Goal: Information Seeking & Learning: Find specific fact

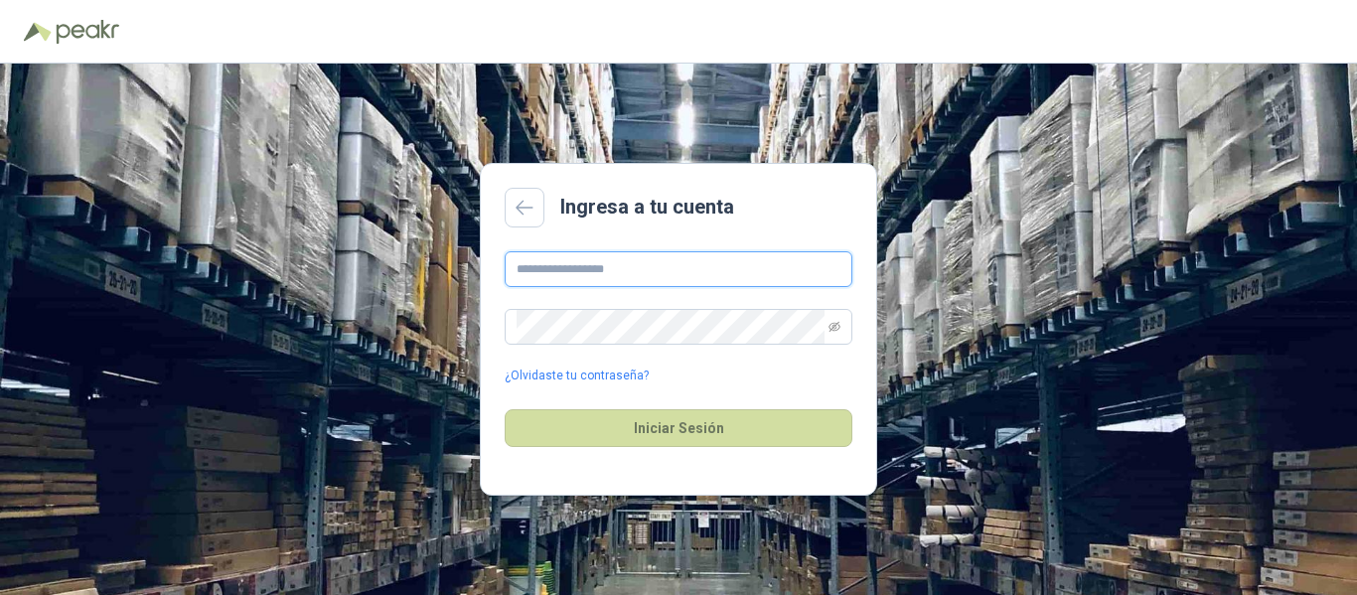
click at [688, 277] on input "text" at bounding box center [678, 269] width 348 height 36
type input "*"
drag, startPoint x: 584, startPoint y: 294, endPoint x: 585, endPoint y: 283, distance: 11.0
click at [584, 291] on div "¿Olvidaste tu contraseña?" at bounding box center [678, 318] width 348 height 134
click at [585, 283] on input "text" at bounding box center [678, 269] width 348 height 36
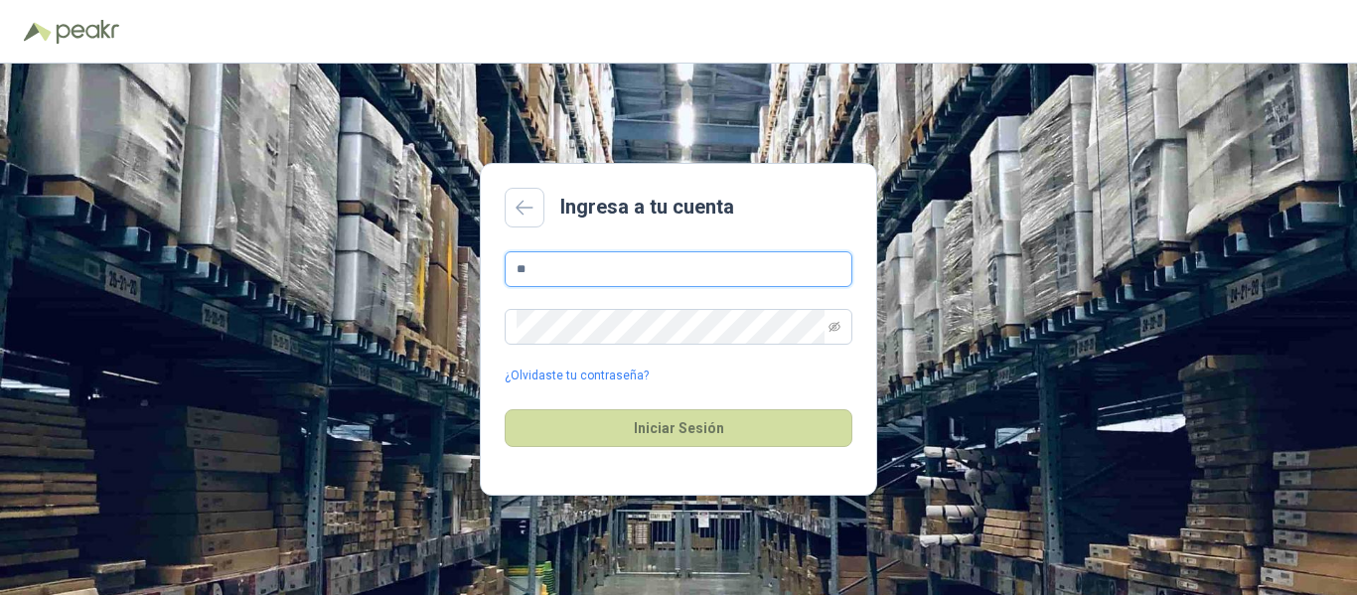
type input "*"
type input "**********"
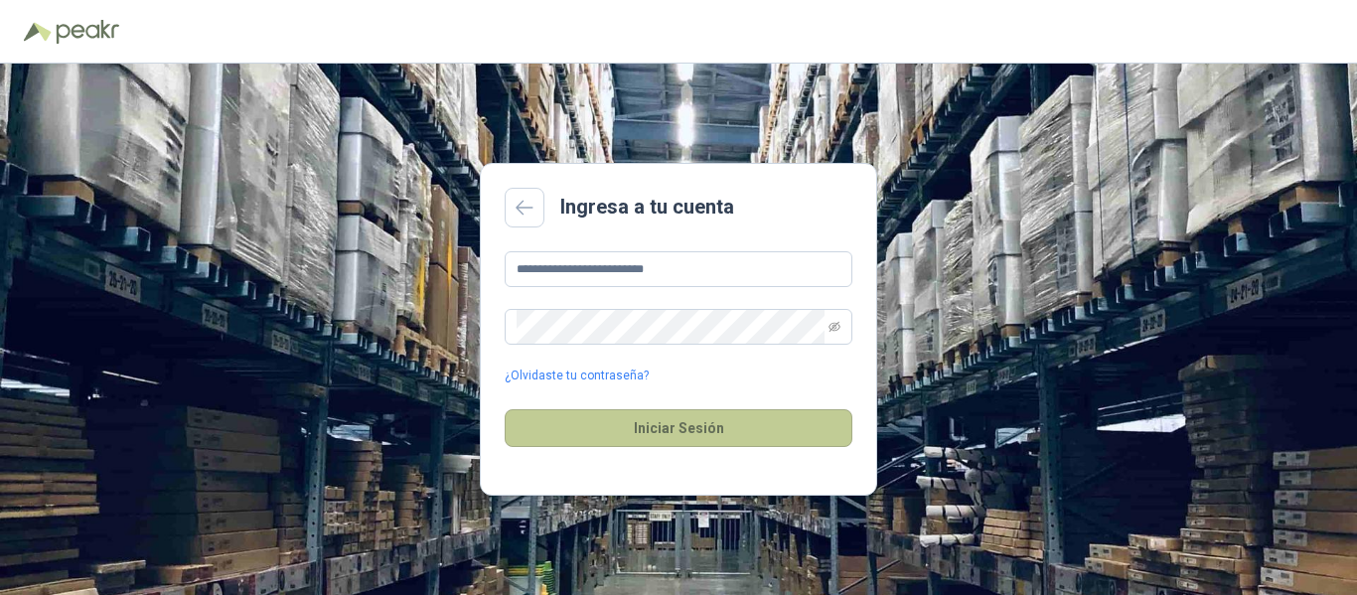
click at [687, 429] on button "Iniciar Sesión" at bounding box center [678, 428] width 348 height 38
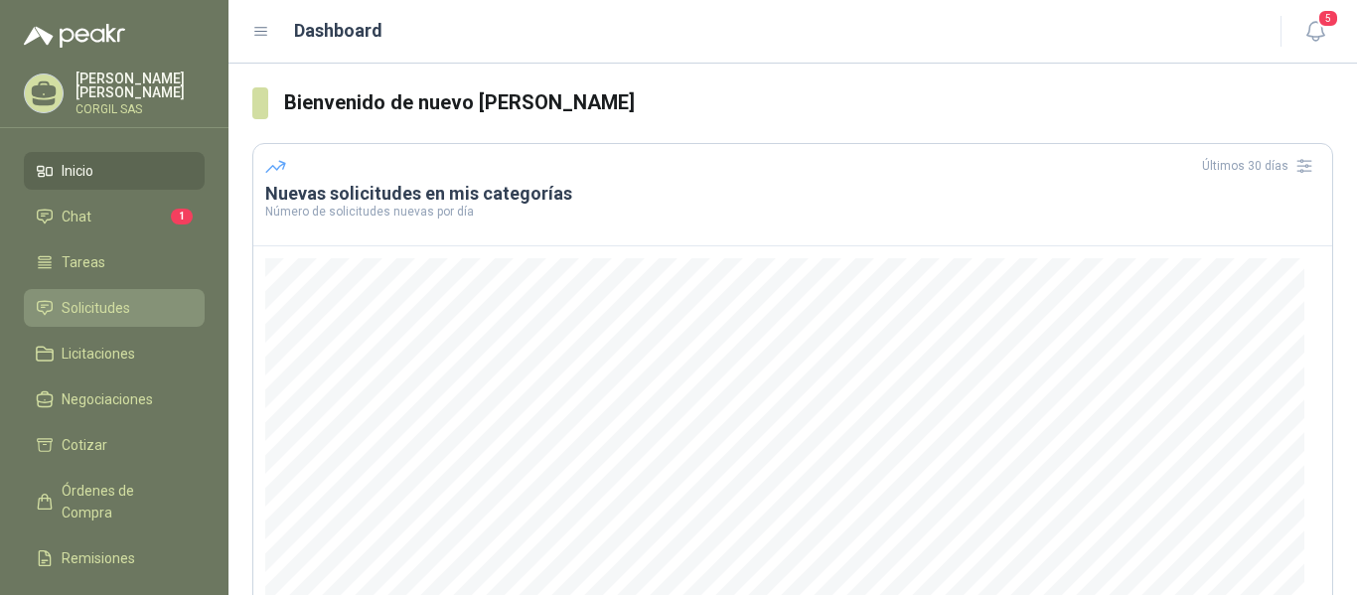
click at [84, 311] on span "Solicitudes" at bounding box center [96, 308] width 69 height 22
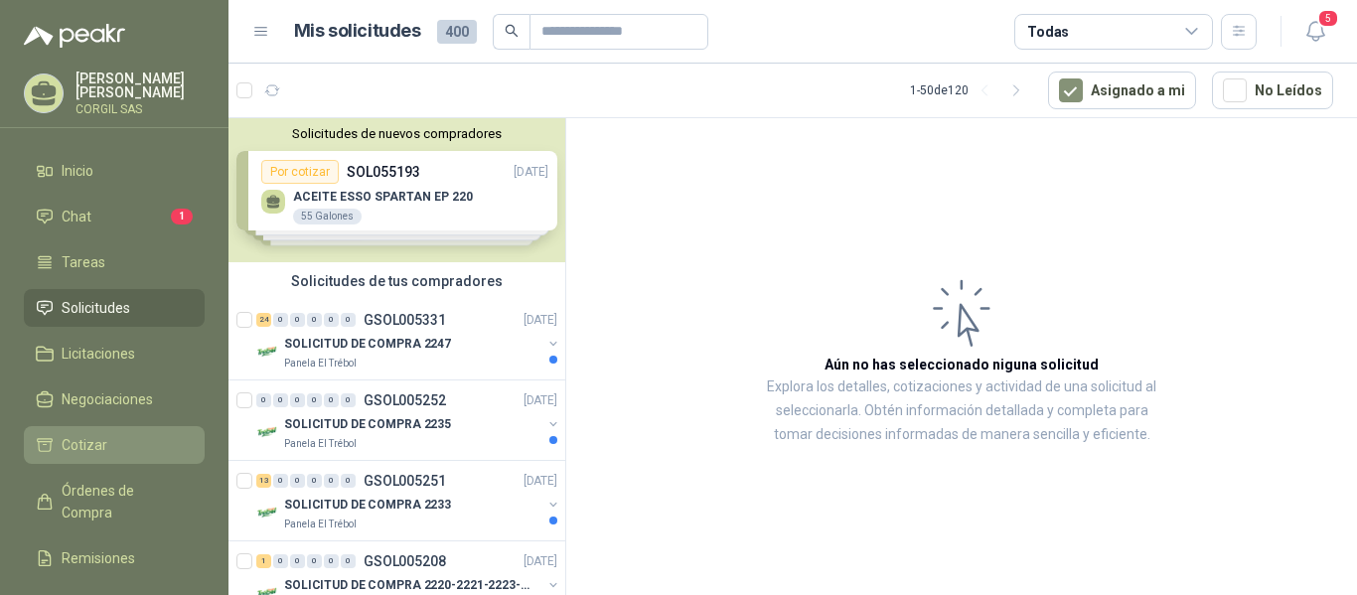
click at [81, 442] on span "Cotizar" at bounding box center [85, 445] width 46 height 22
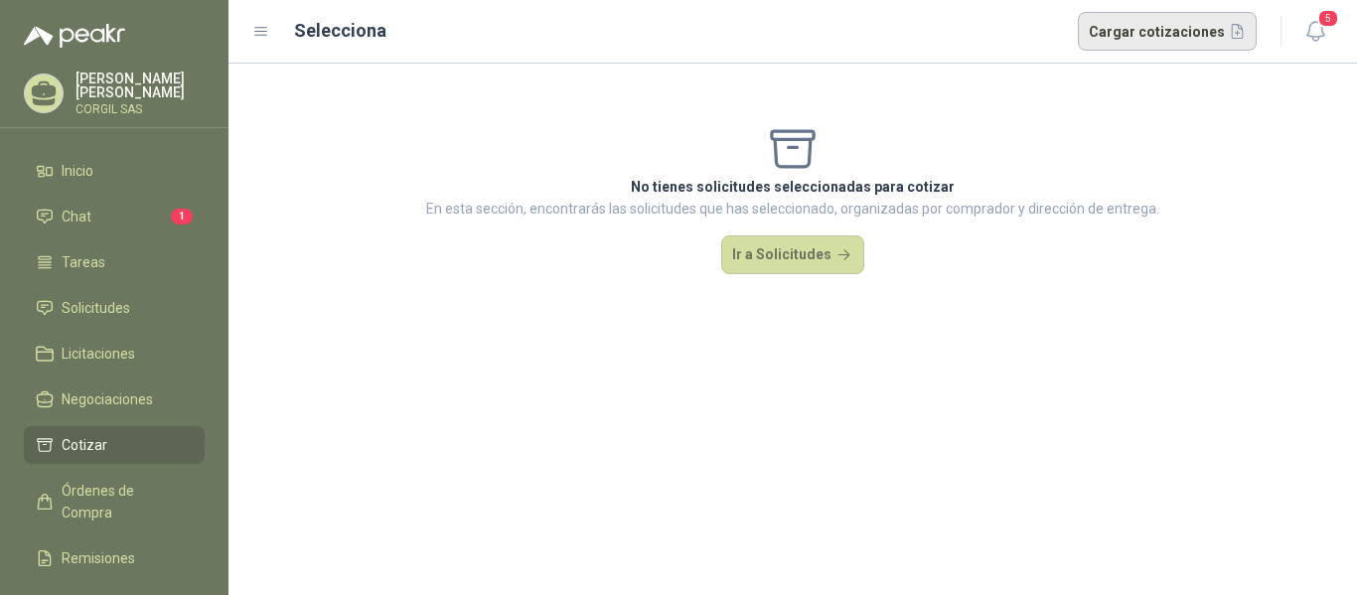
click at [1158, 43] on button "Cargar cotizaciones" at bounding box center [1167, 32] width 180 height 40
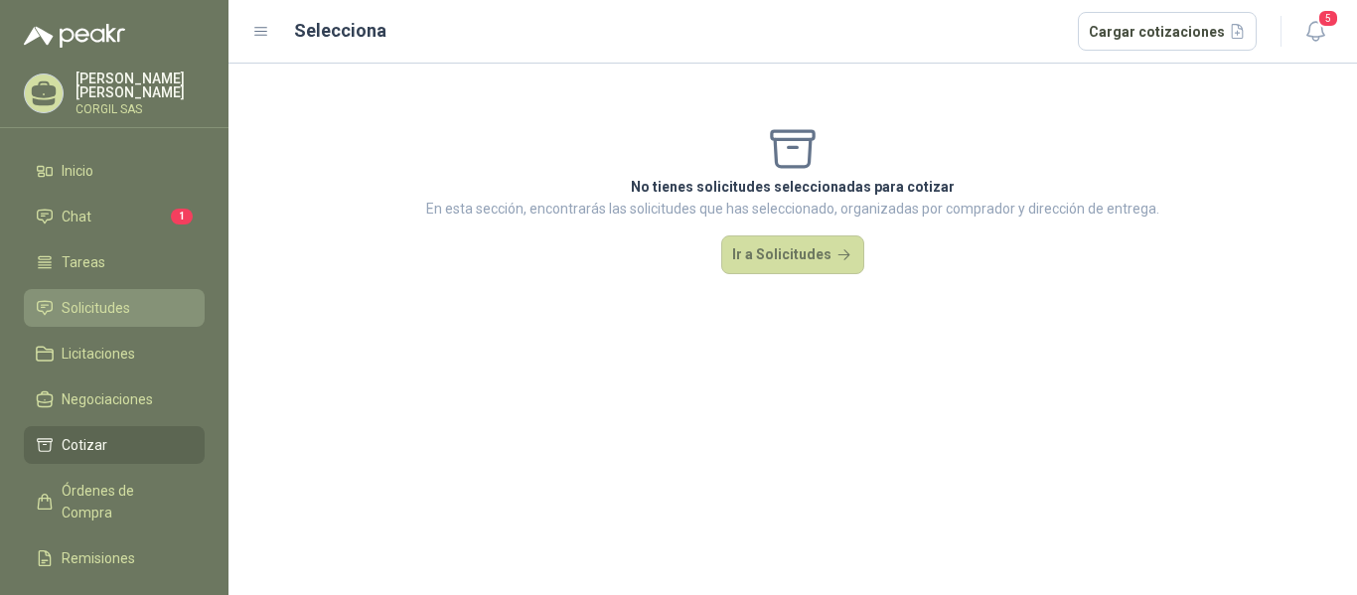
click at [89, 310] on span "Solicitudes" at bounding box center [96, 308] width 69 height 22
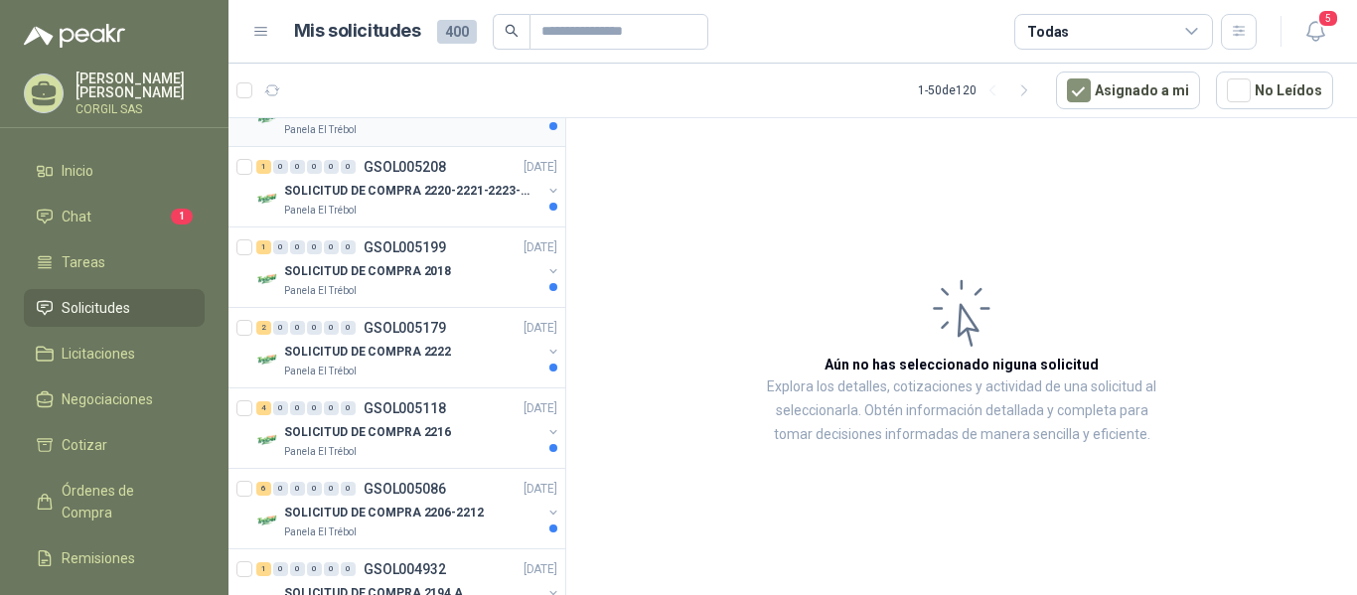
scroll to position [397, 0]
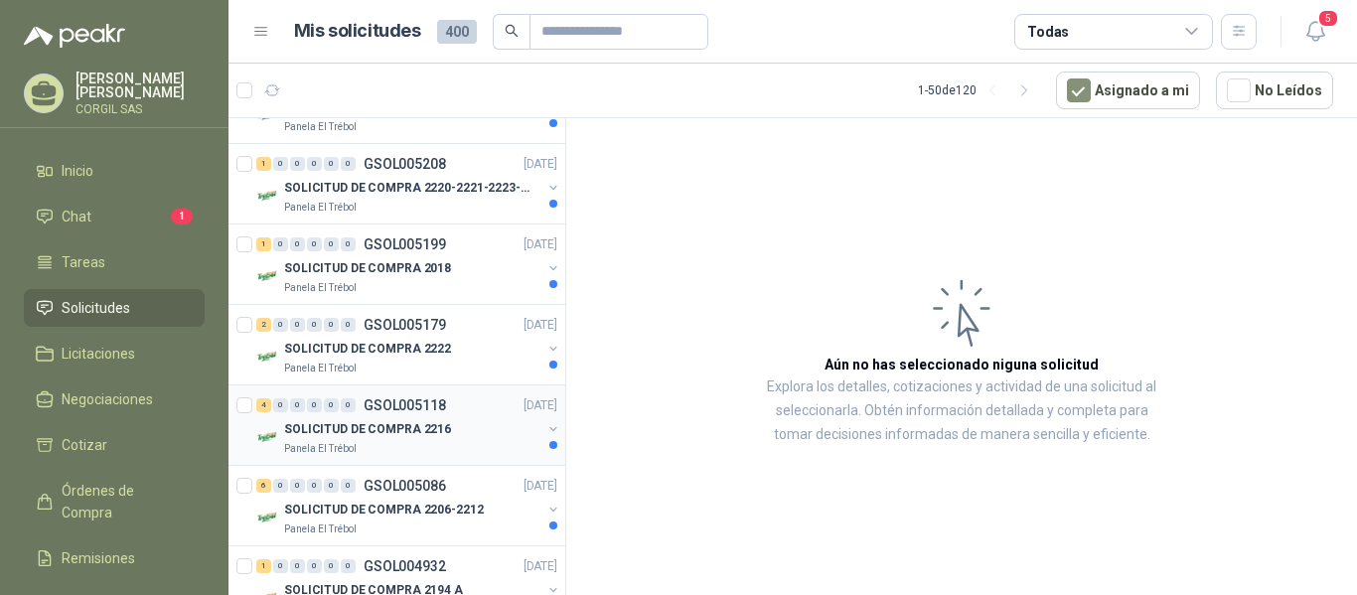
click at [340, 420] on p "SOLICITUD DE COMPRA 2216" at bounding box center [367, 429] width 167 height 19
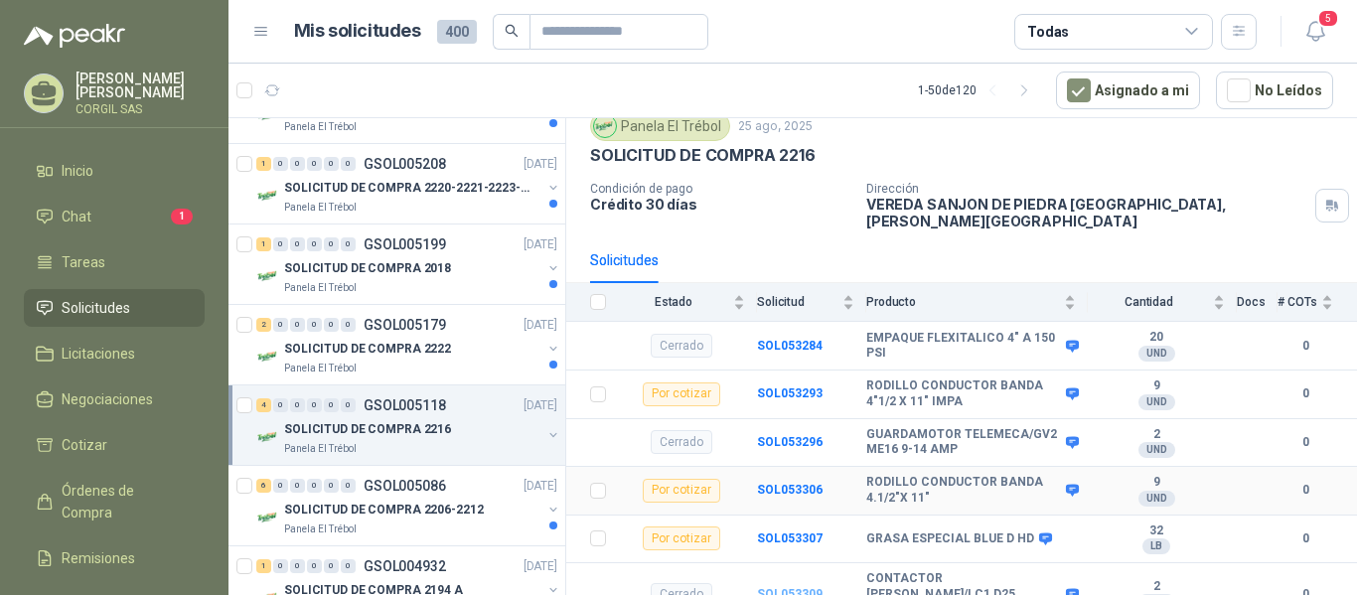
scroll to position [125, 0]
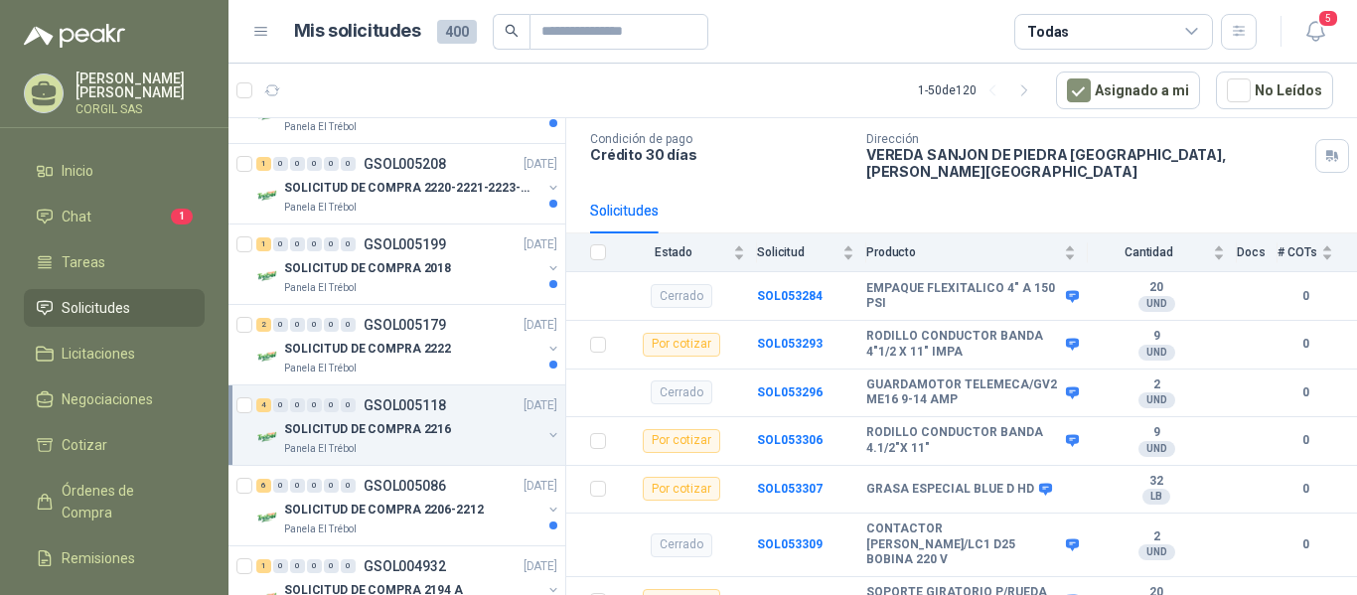
click at [420, 426] on p "SOLICITUD DE COMPRA 2216" at bounding box center [367, 429] width 167 height 19
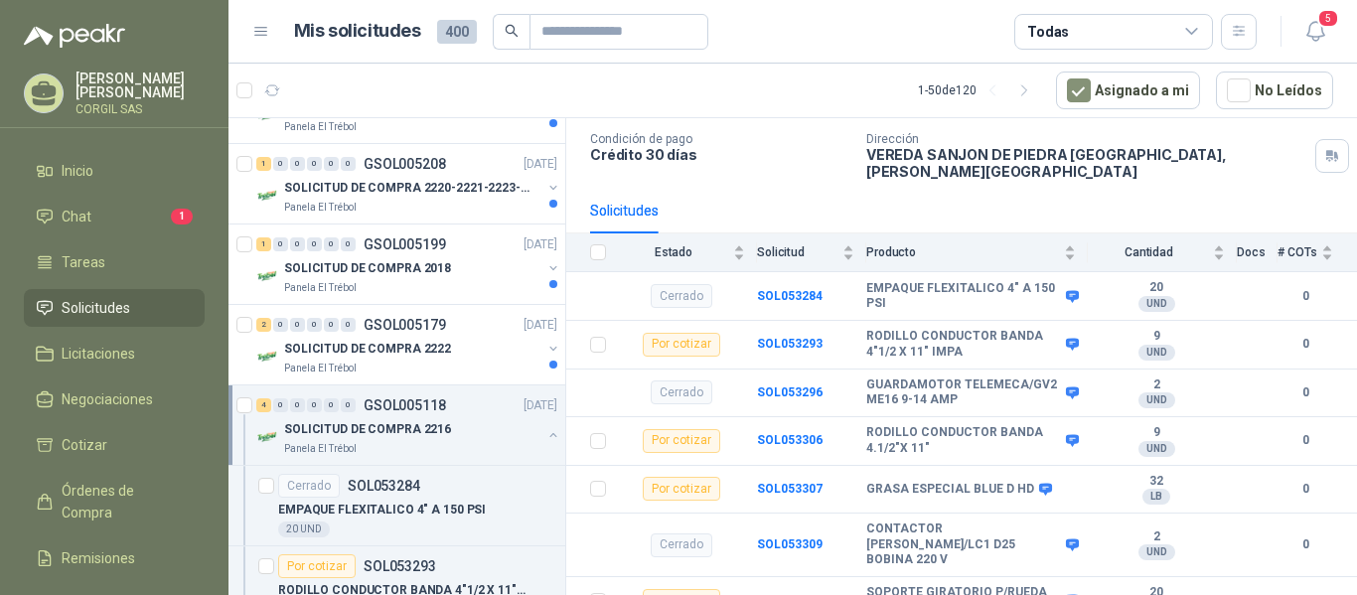
scroll to position [7, 0]
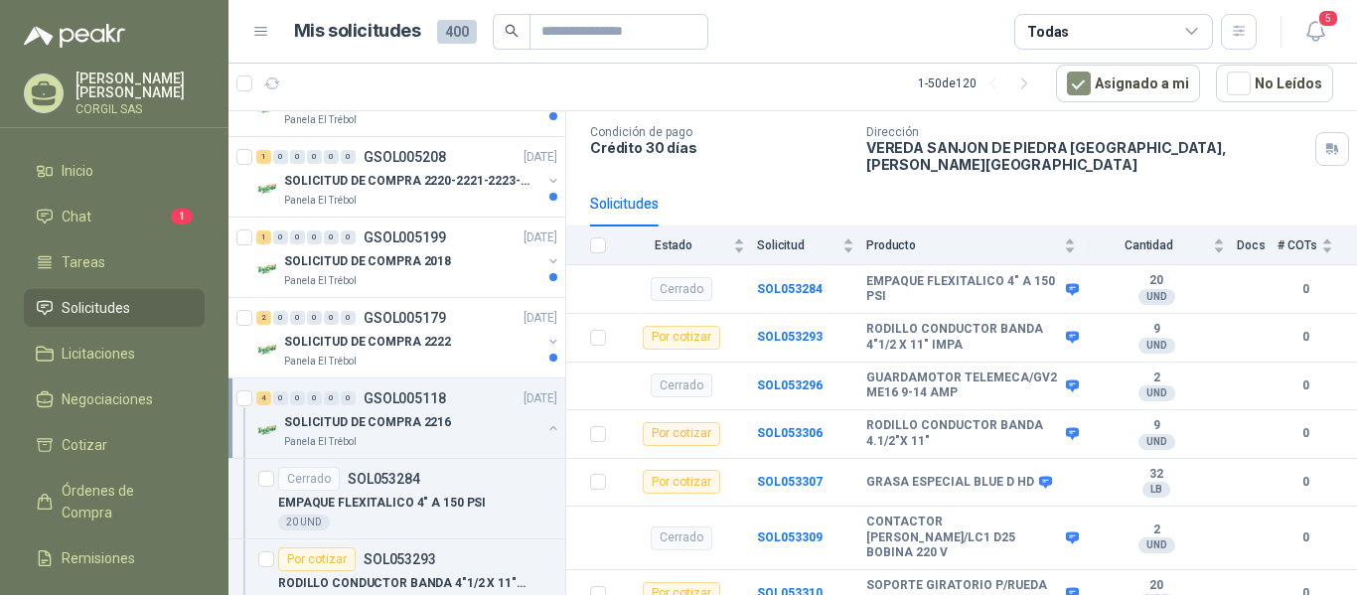
click at [326, 428] on p "SOLICITUD DE COMPRA 2216" at bounding box center [367, 422] width 167 height 19
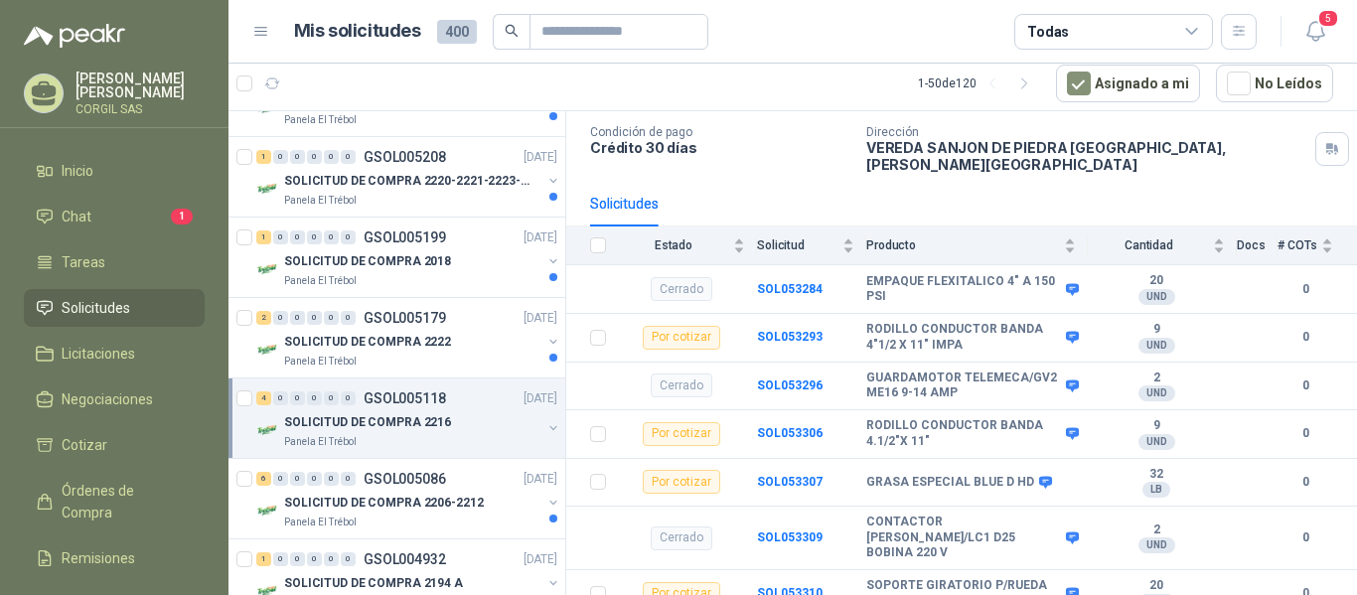
click at [326, 423] on p "SOLICITUD DE COMPRA 2216" at bounding box center [367, 422] width 167 height 19
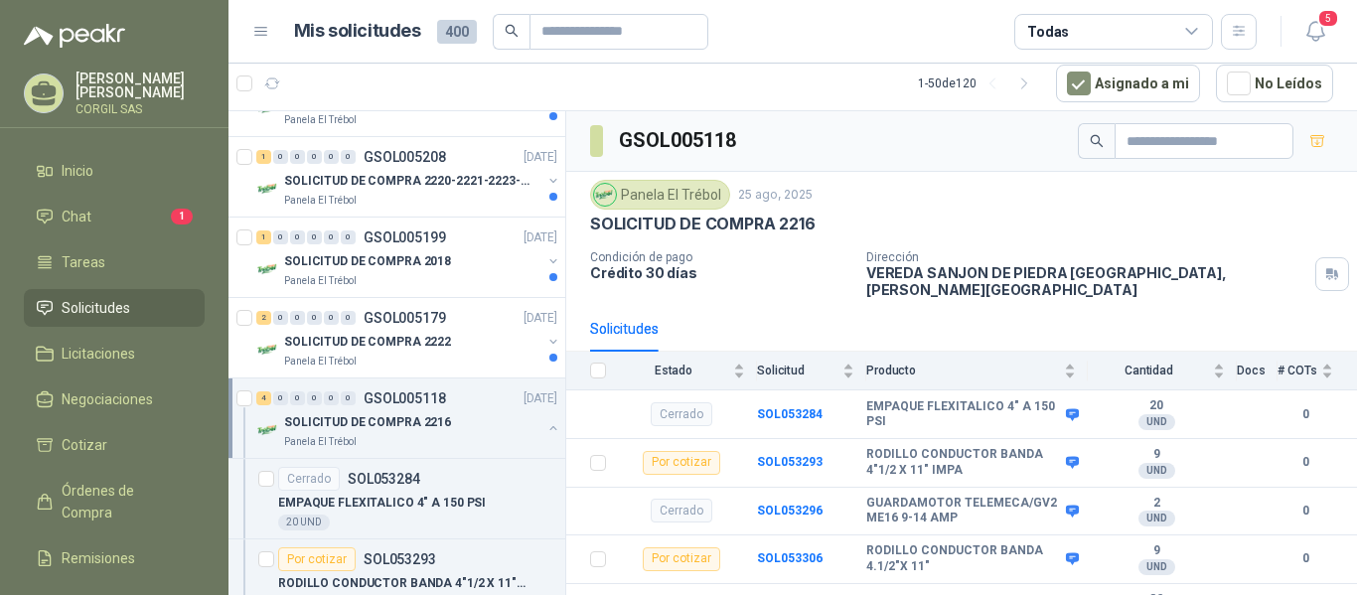
scroll to position [168, 0]
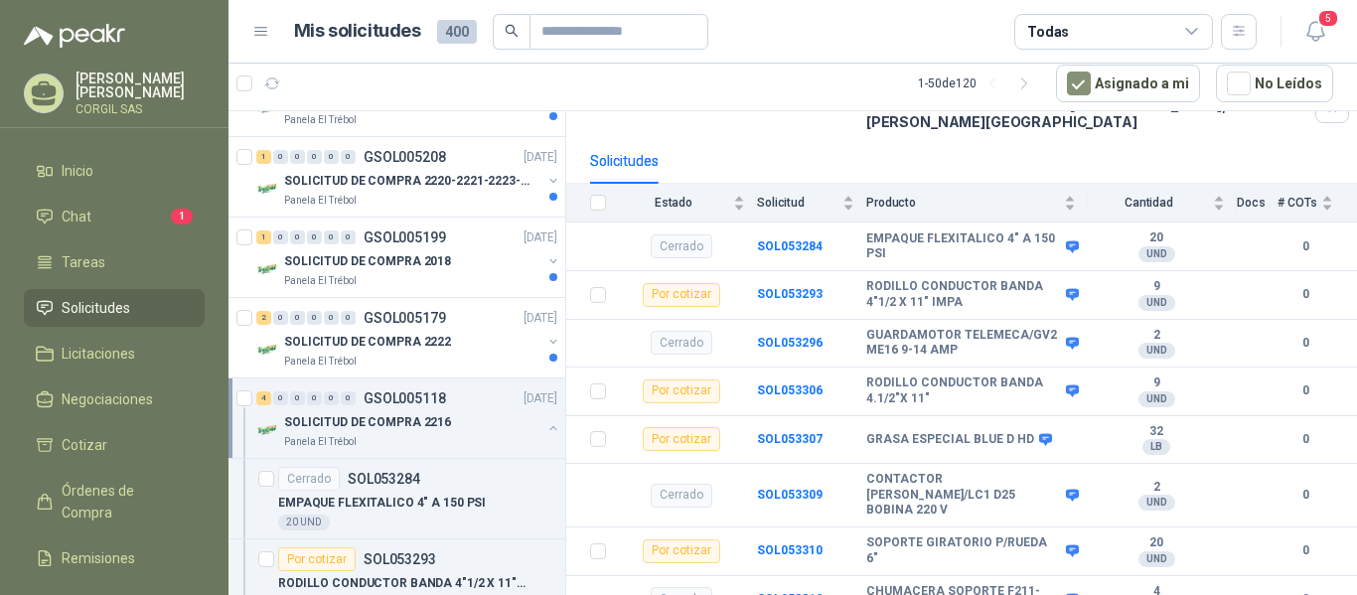
click at [389, 393] on p "GSOL005118" at bounding box center [404, 398] width 82 height 14
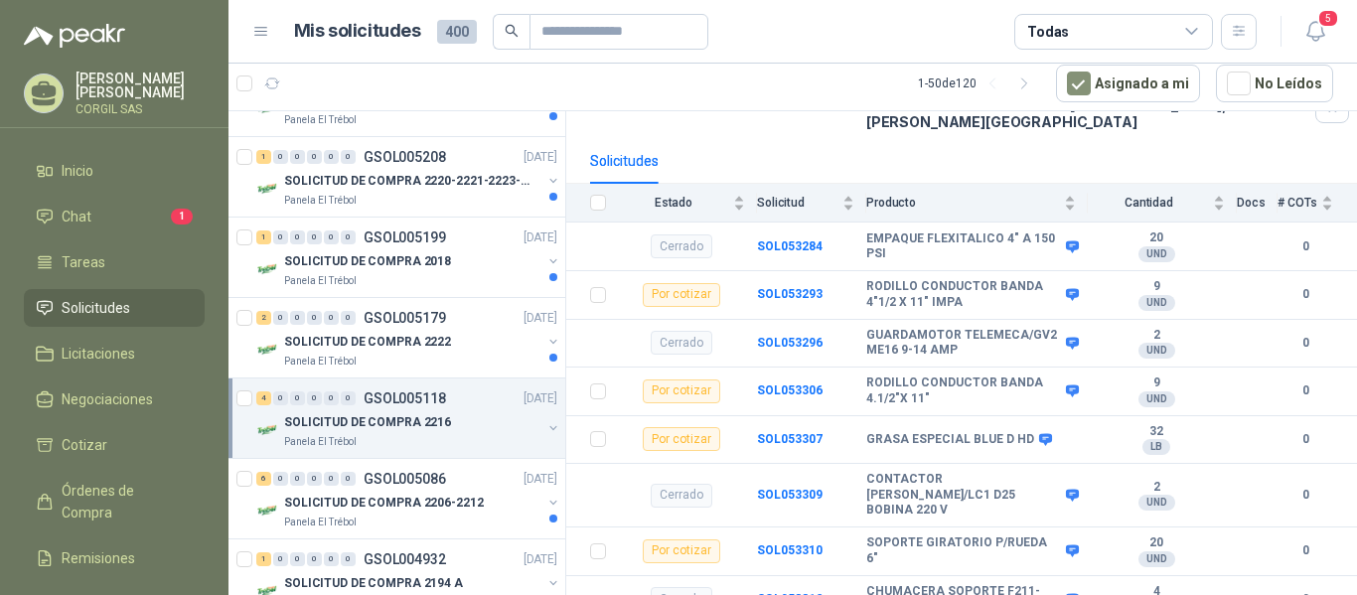
click at [296, 423] on p "SOLICITUD DE COMPRA 2216" at bounding box center [367, 422] width 167 height 19
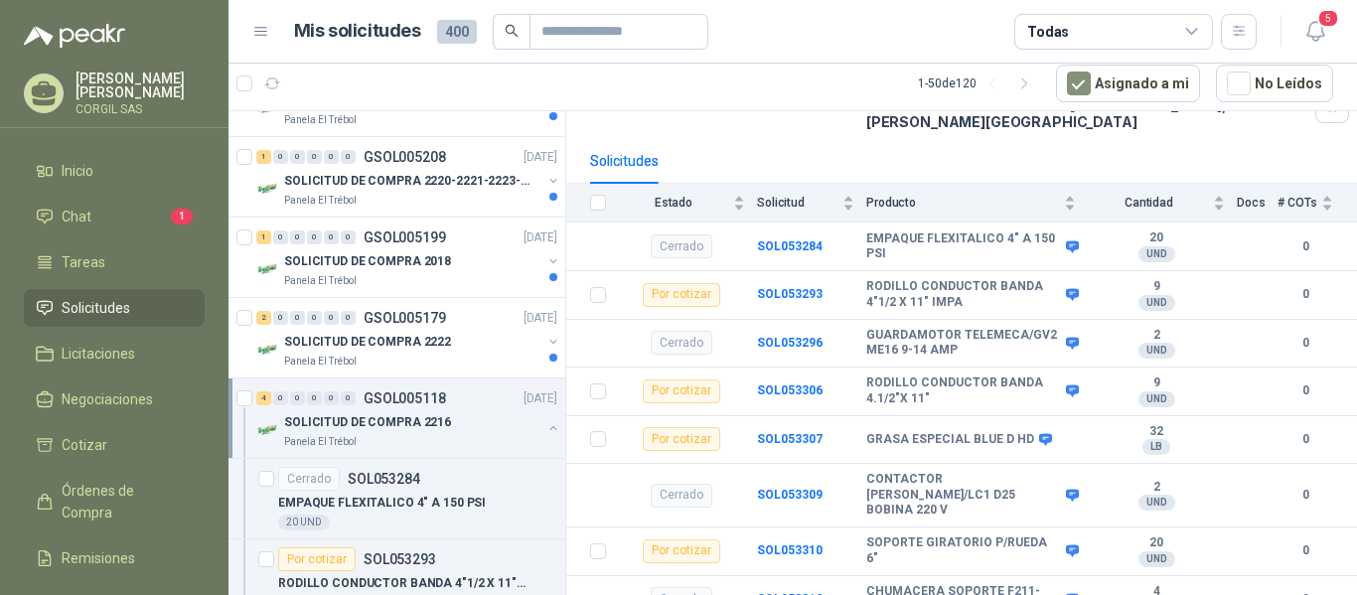
click at [301, 442] on p "Panela El Trébol" at bounding box center [320, 442] width 72 height 16
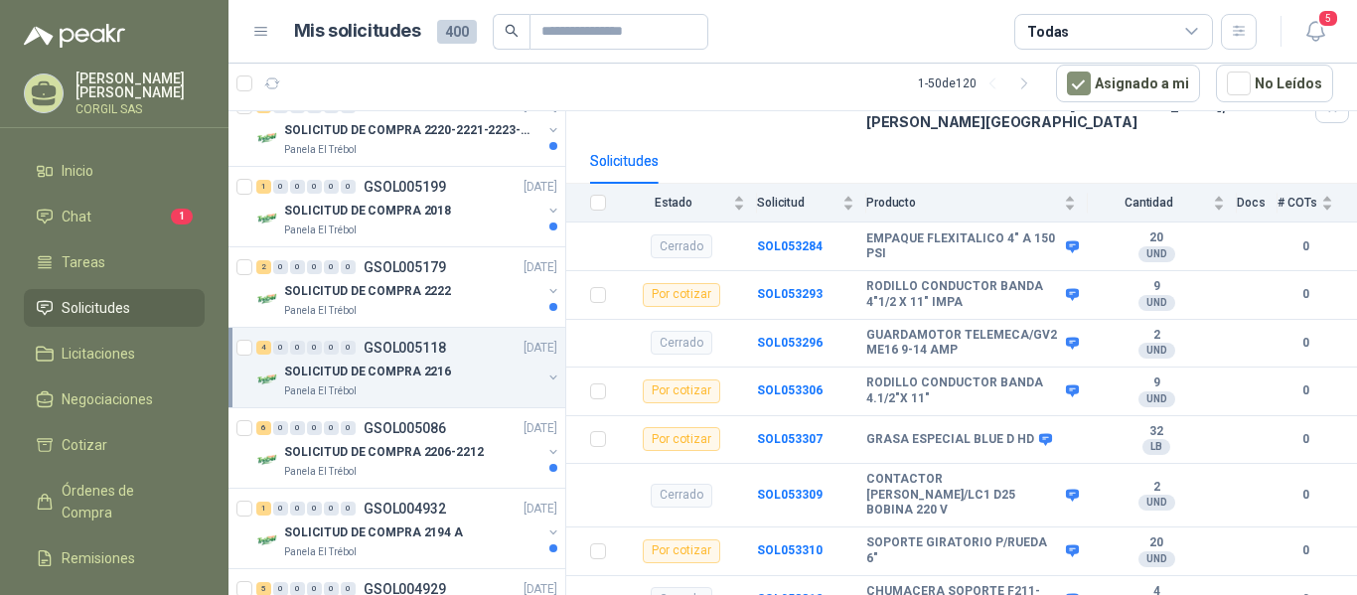
scroll to position [497, 0]
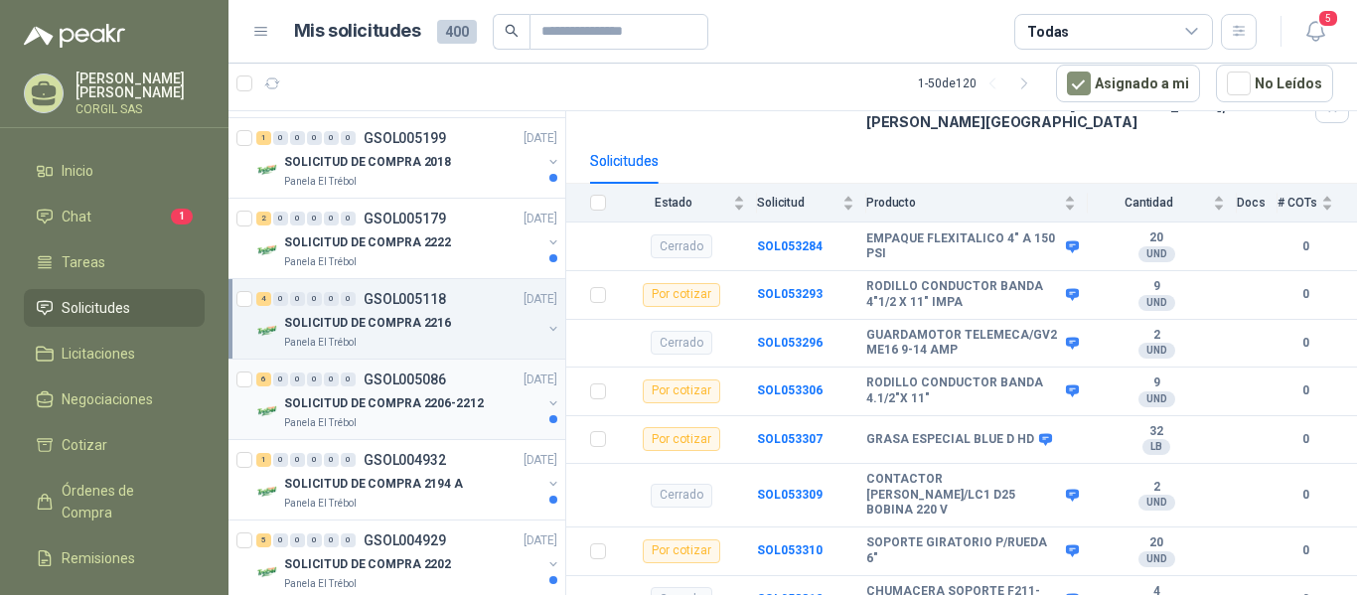
click at [341, 406] on p "SOLICITUD DE COMPRA 2206-2212" at bounding box center [384, 403] width 200 height 19
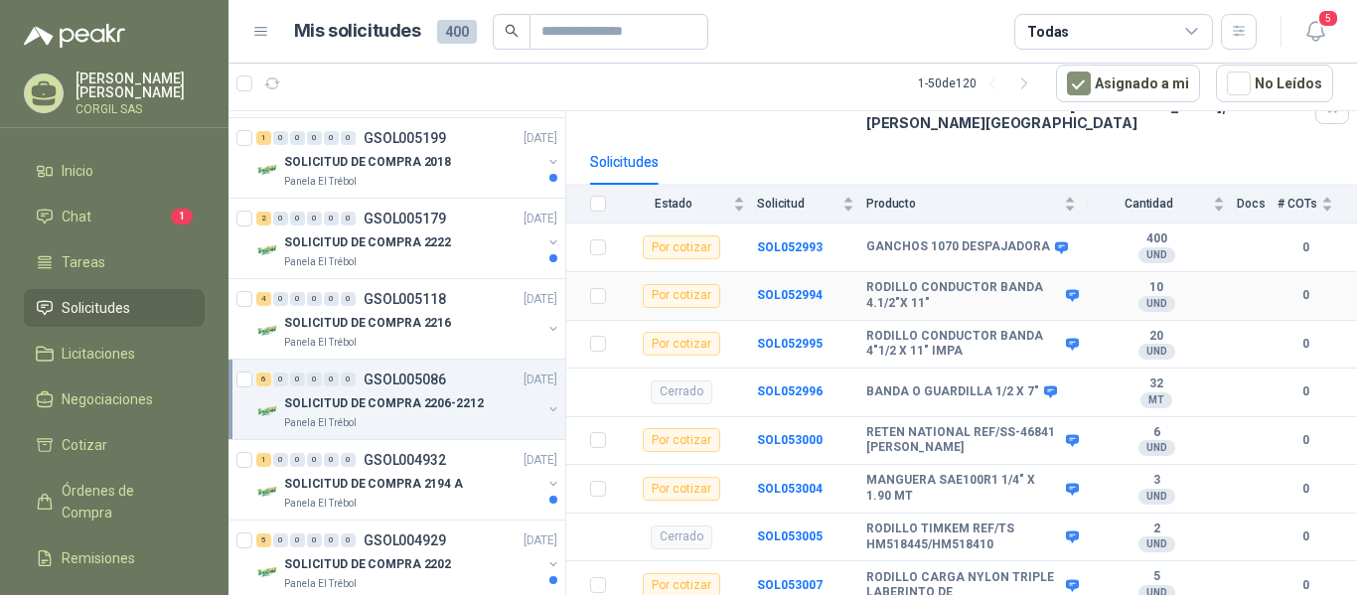
scroll to position [168, 0]
click at [421, 473] on div "SOLICITUD DE COMPRA 2194 A" at bounding box center [412, 484] width 257 height 24
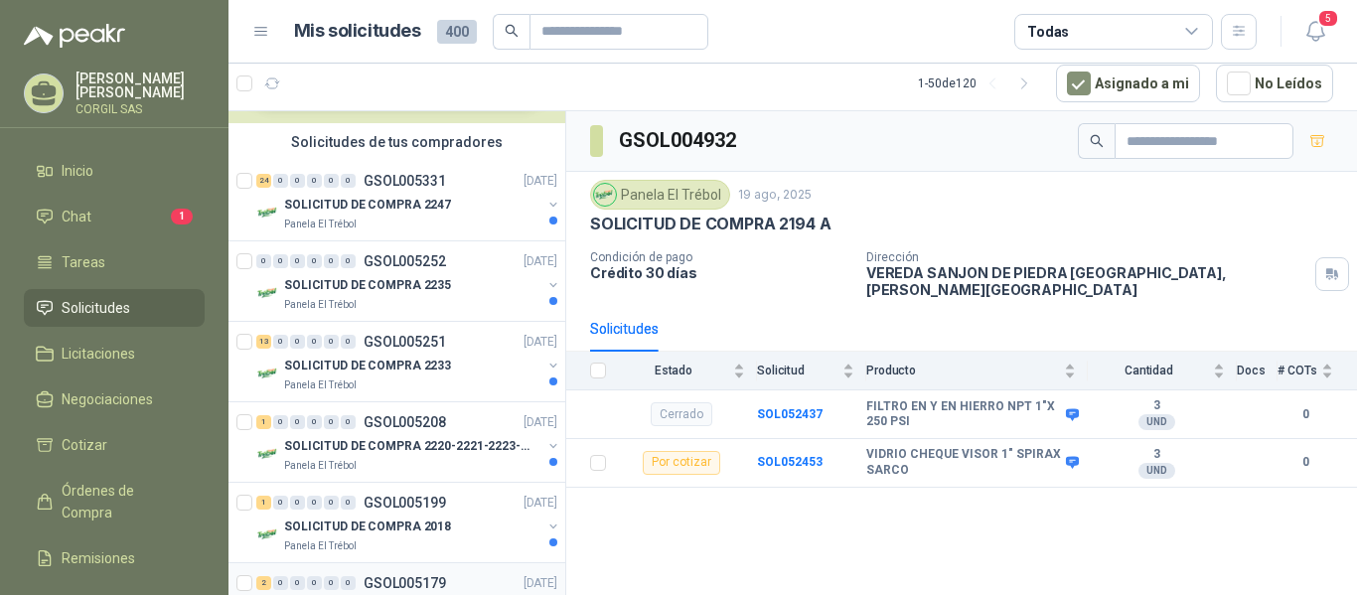
scroll to position [99, 0]
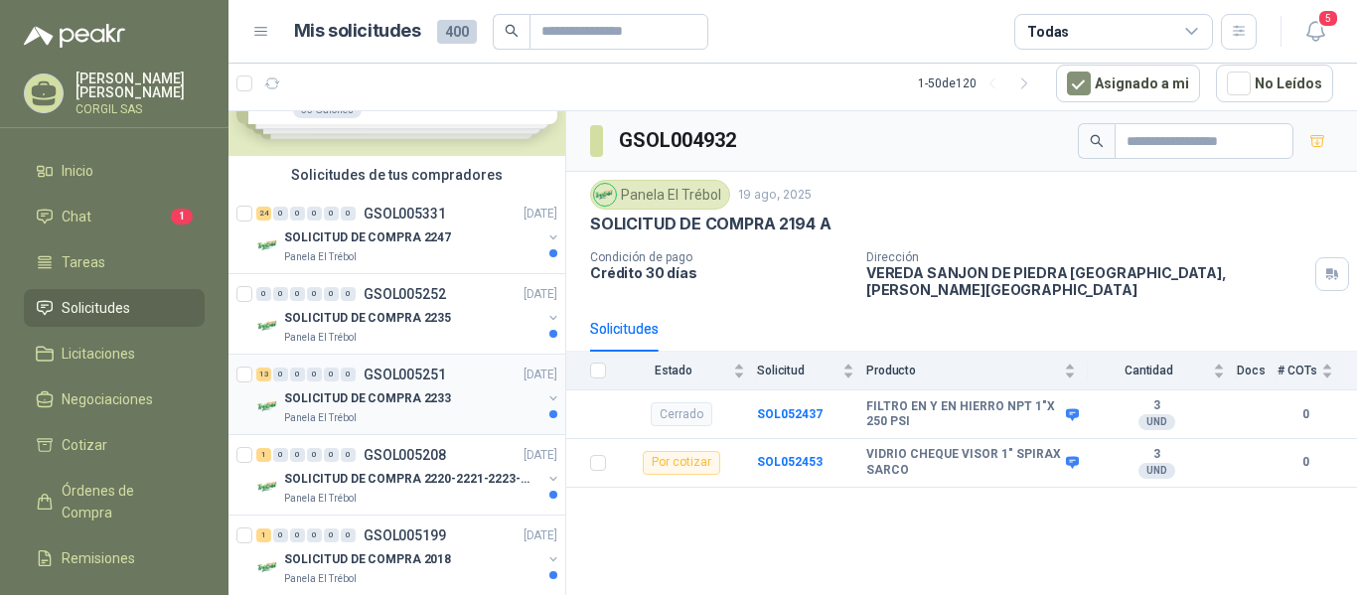
click at [376, 402] on p "SOLICITUD DE COMPRA 2233" at bounding box center [367, 398] width 167 height 19
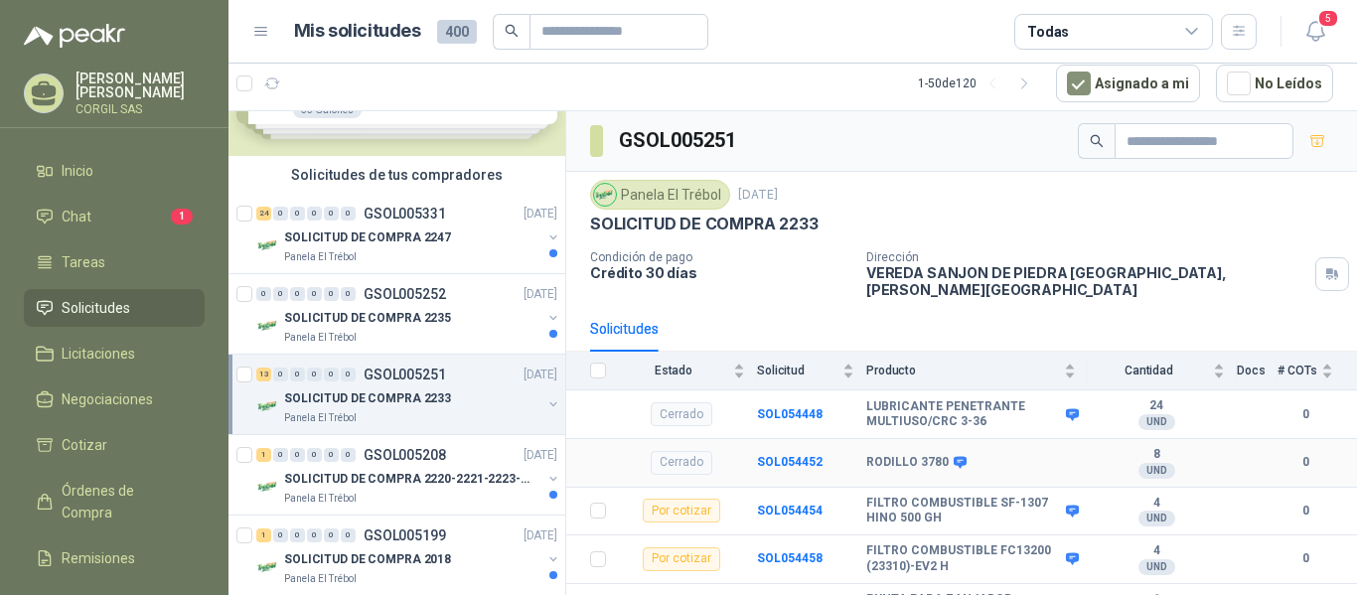
scroll to position [99, 0]
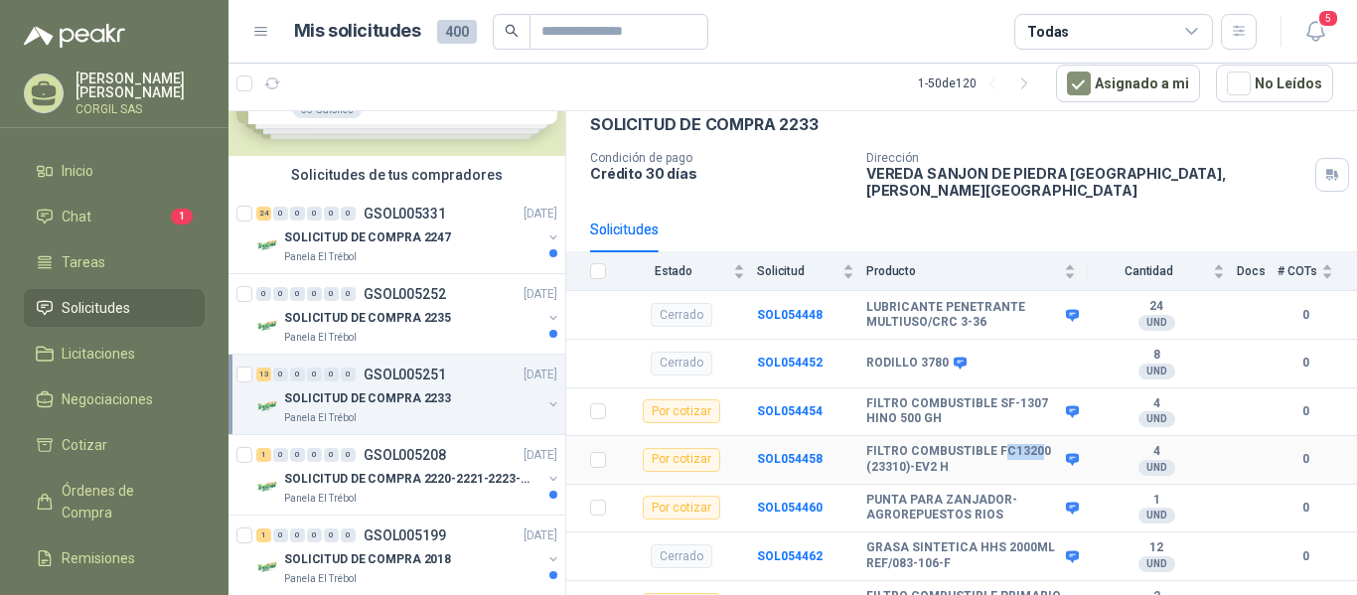
drag, startPoint x: 997, startPoint y: 437, endPoint x: 1035, endPoint y: 435, distance: 37.8
click at [1035, 444] on b "FILTRO COMBUSTIBLE FC13200 (23310)-EV2 H" at bounding box center [963, 459] width 195 height 31
click at [1034, 493] on b "PUNTA PARA ZANJADOR-AGROREPUESTOS RIOS" at bounding box center [963, 508] width 195 height 31
drag, startPoint x: 1045, startPoint y: 438, endPoint x: 994, endPoint y: 441, distance: 50.7
click at [994, 444] on b "FILTRO COMBUSTIBLE FC13200 (23310)-EV2 H" at bounding box center [963, 459] width 195 height 31
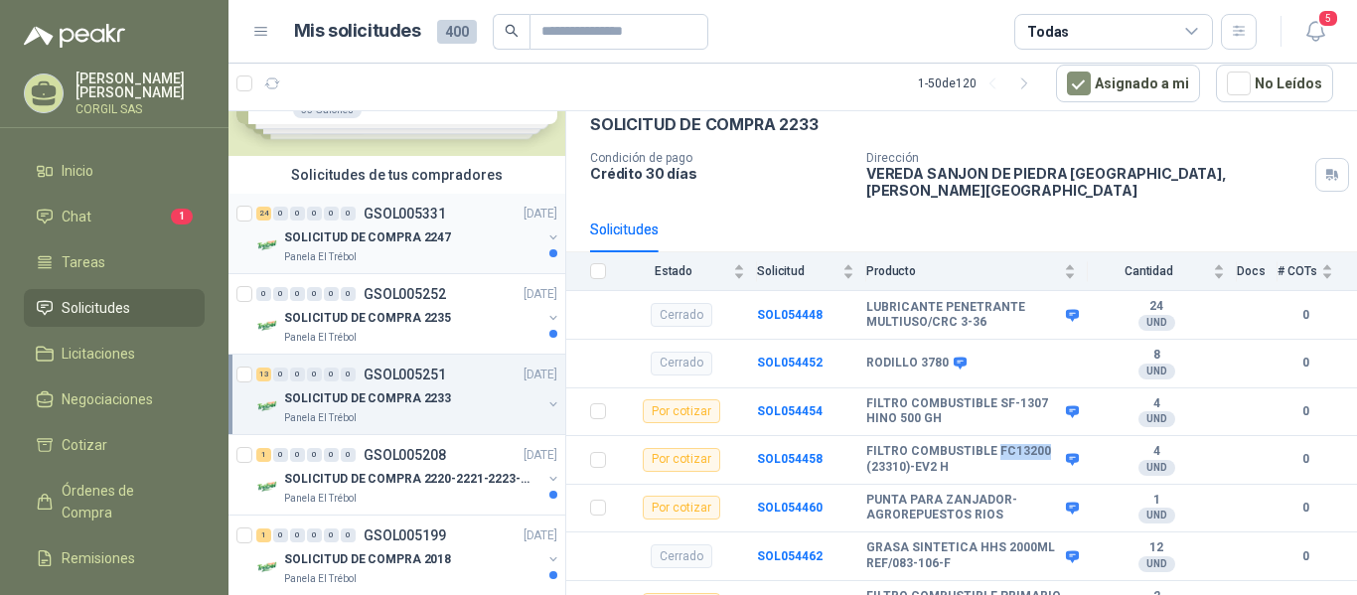
click at [417, 240] on p "SOLICITUD DE COMPRA 2247" at bounding box center [367, 237] width 167 height 19
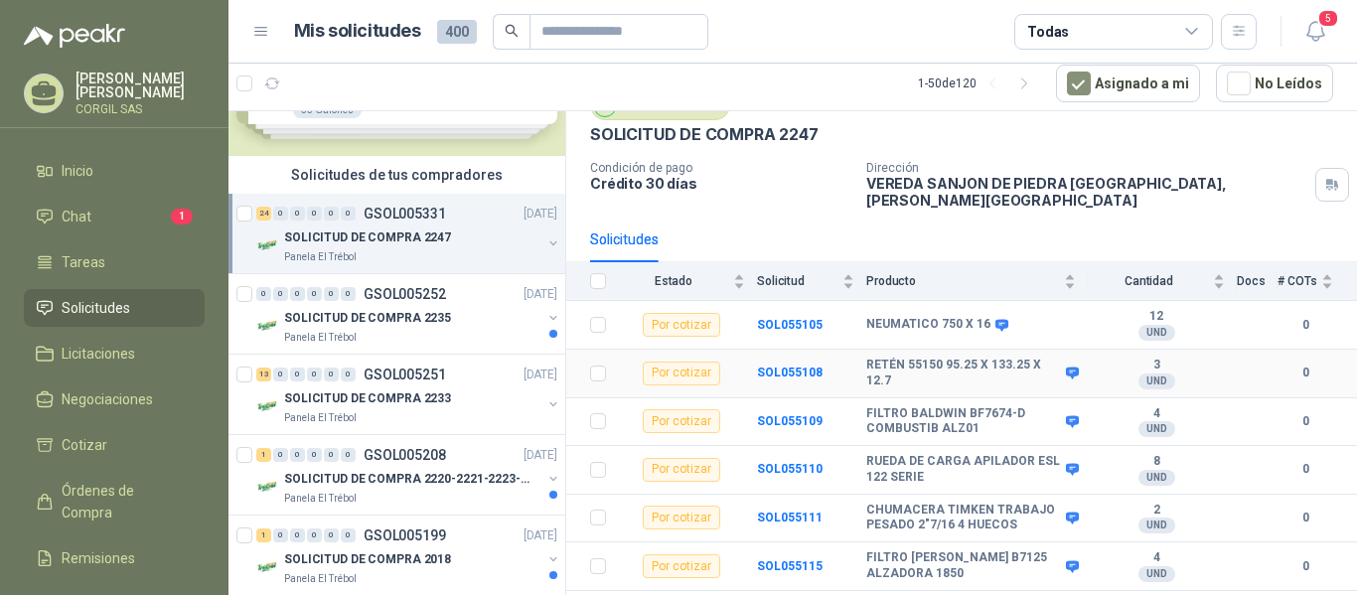
scroll to position [199, 0]
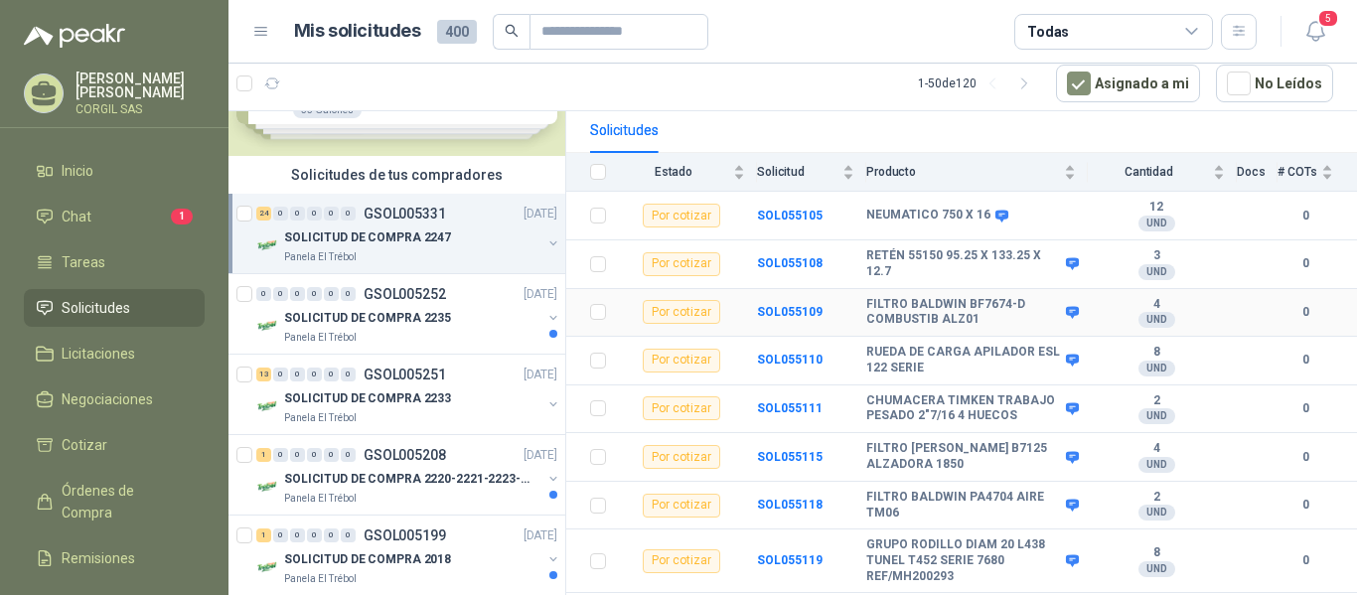
click at [966, 297] on b "FILTRO BALDWIN BF7674-D COMBUSTIB ALZ01" at bounding box center [963, 312] width 195 height 31
click at [962, 297] on b "FILTRO BALDWIN BF7674-D COMBUSTIB ALZ01" at bounding box center [963, 312] width 195 height 31
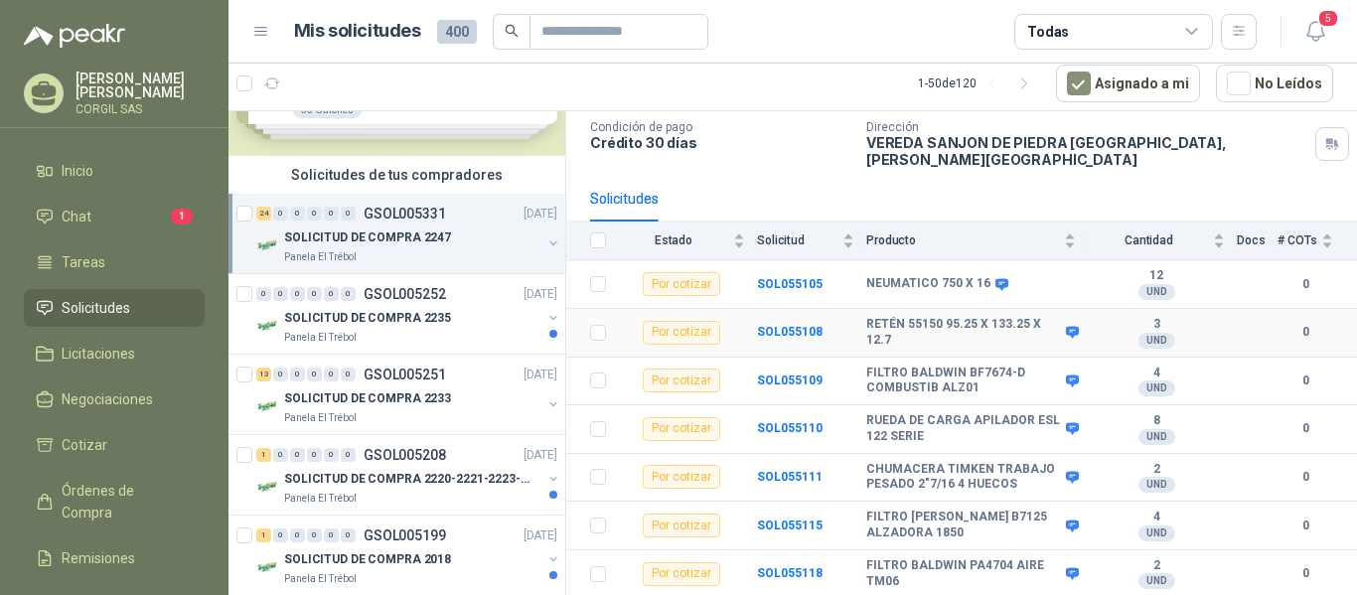
scroll to position [161, 0]
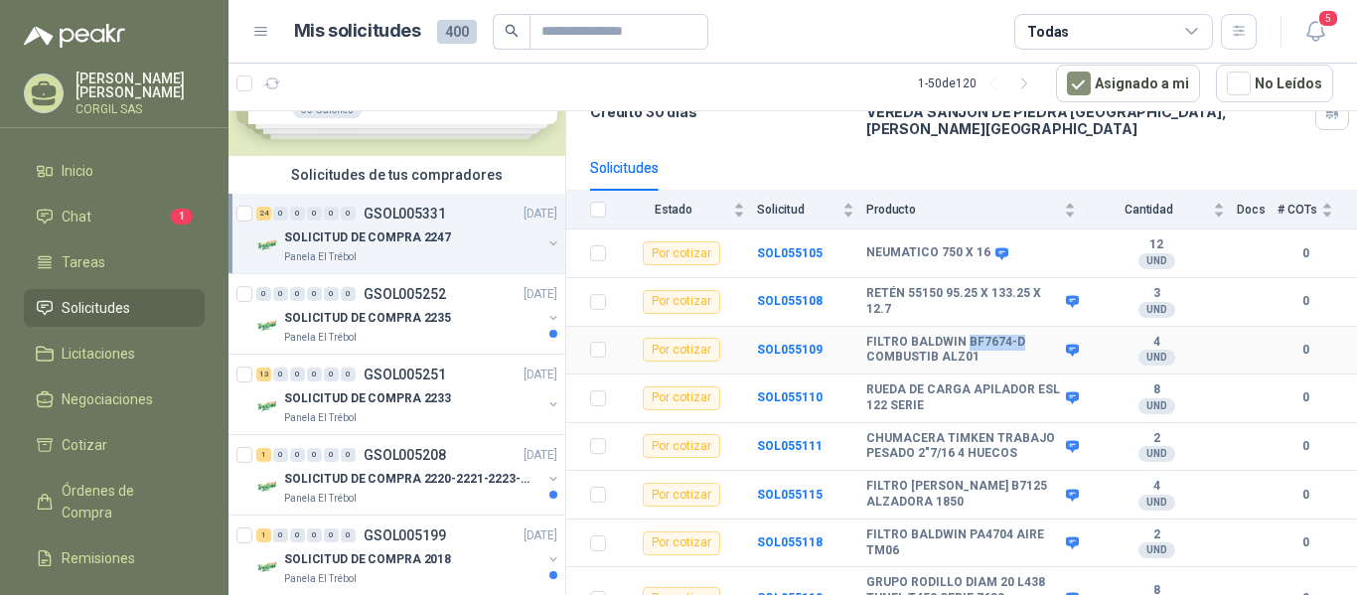
drag, startPoint x: 1019, startPoint y: 333, endPoint x: 965, endPoint y: 335, distance: 53.7
click at [965, 335] on b "FILTRO BALDWIN BF7674-D COMBUSTIB ALZ01" at bounding box center [963, 350] width 195 height 31
copy b "BF7674-D"
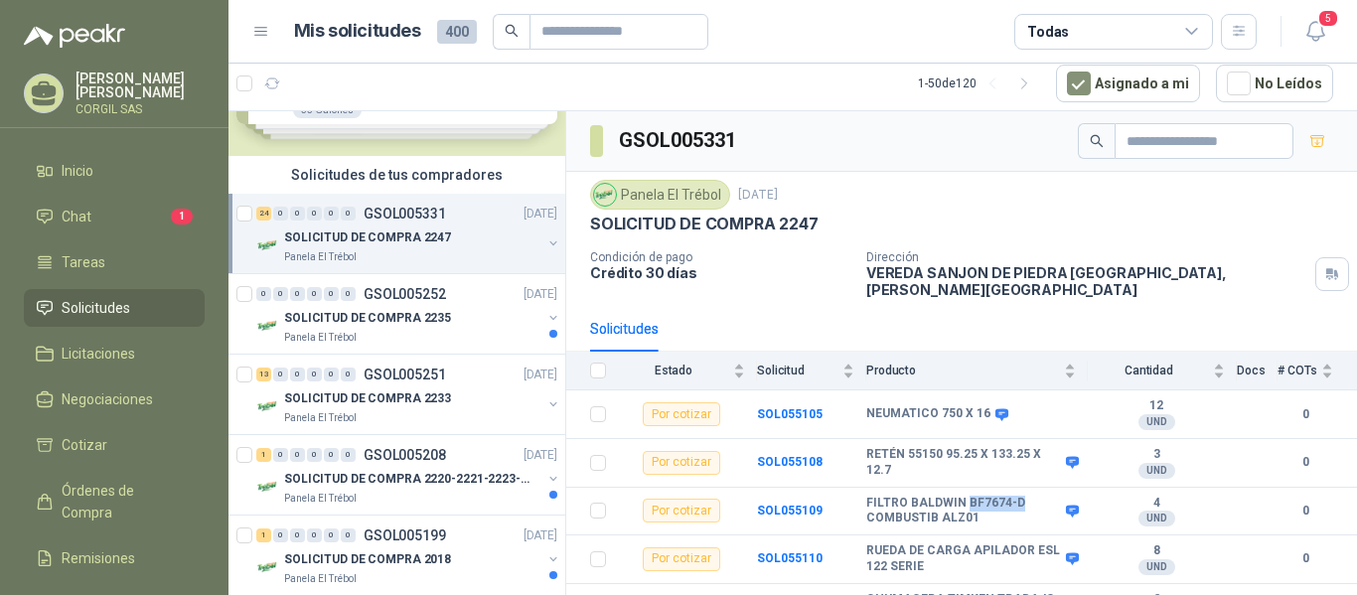
scroll to position [45, 0]
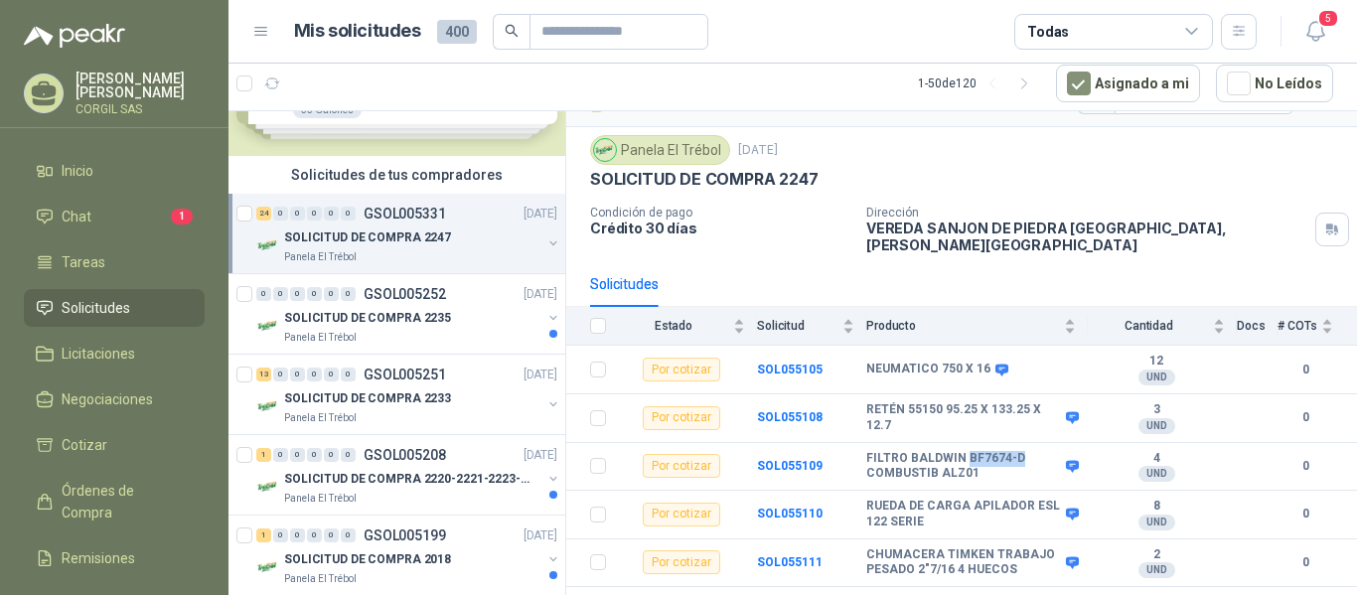
copy b "BF7674-D"
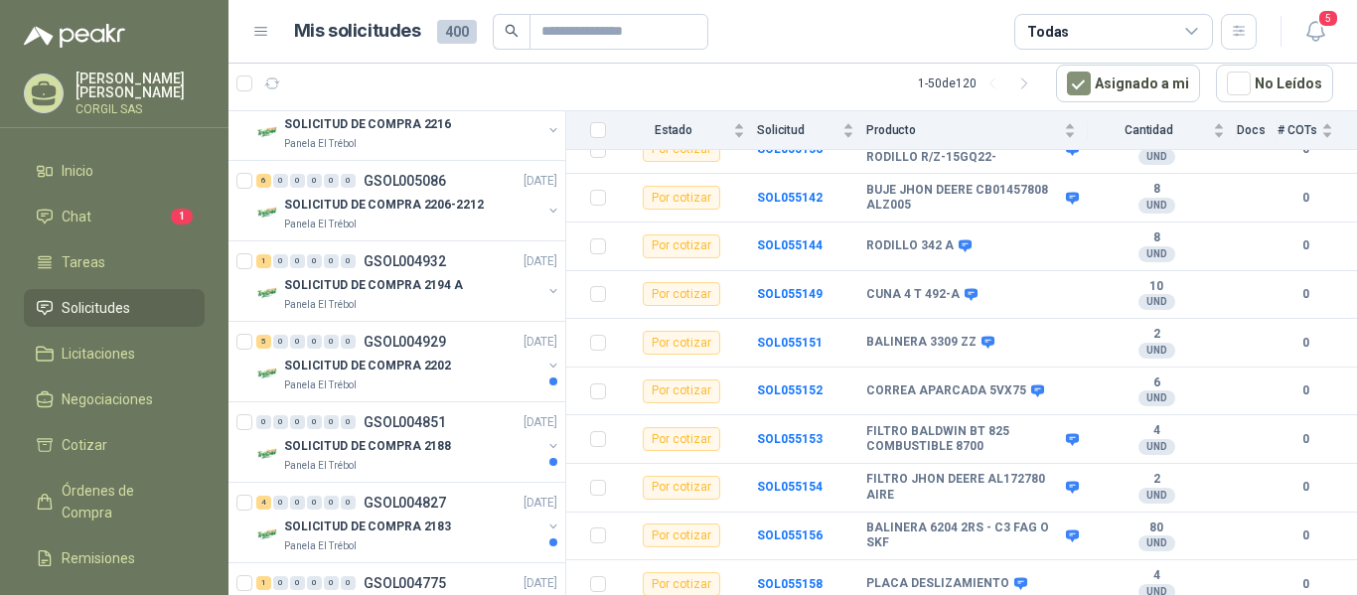
scroll to position [36, 0]
